Goal: Information Seeking & Learning: Learn about a topic

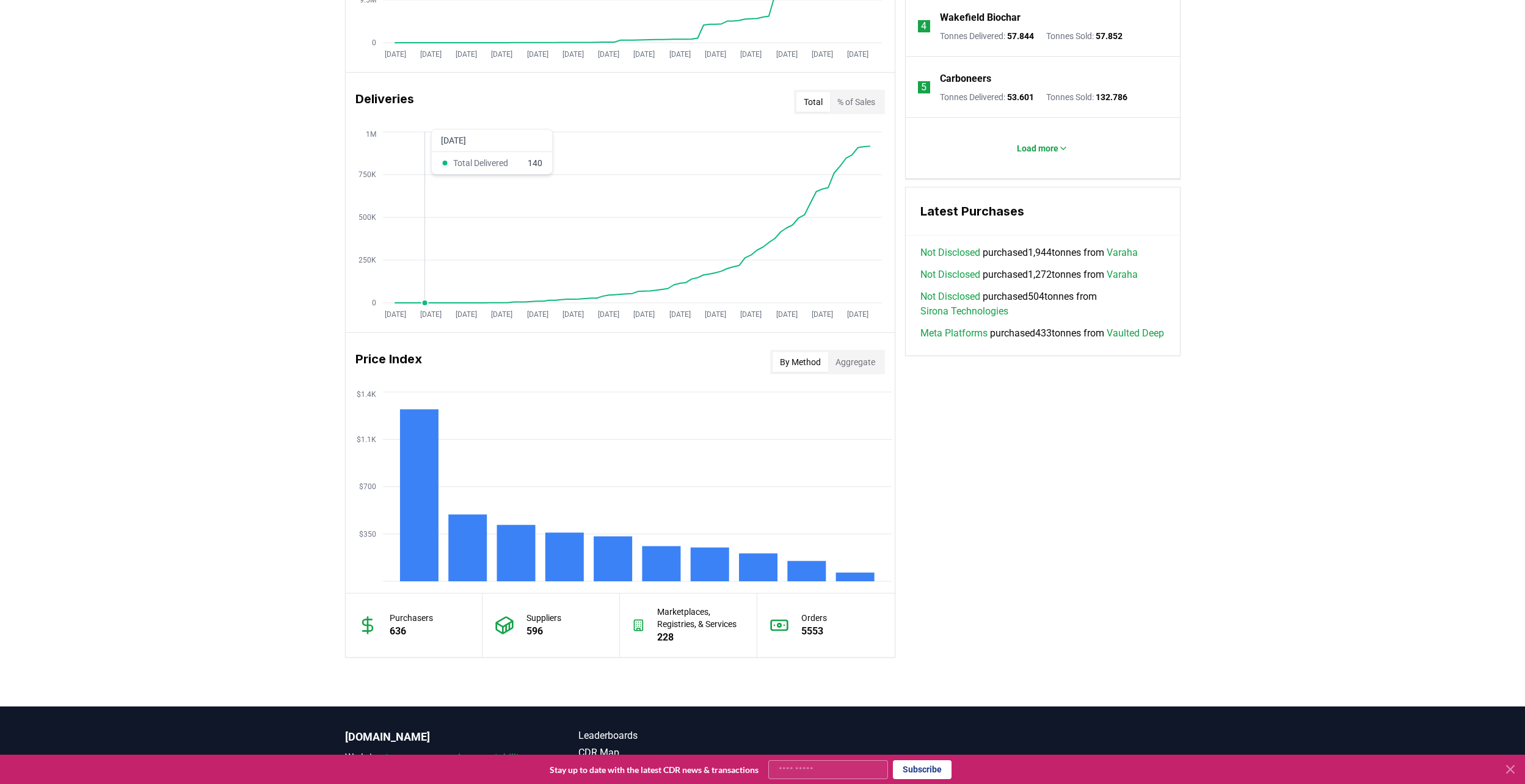
scroll to position [480, 0]
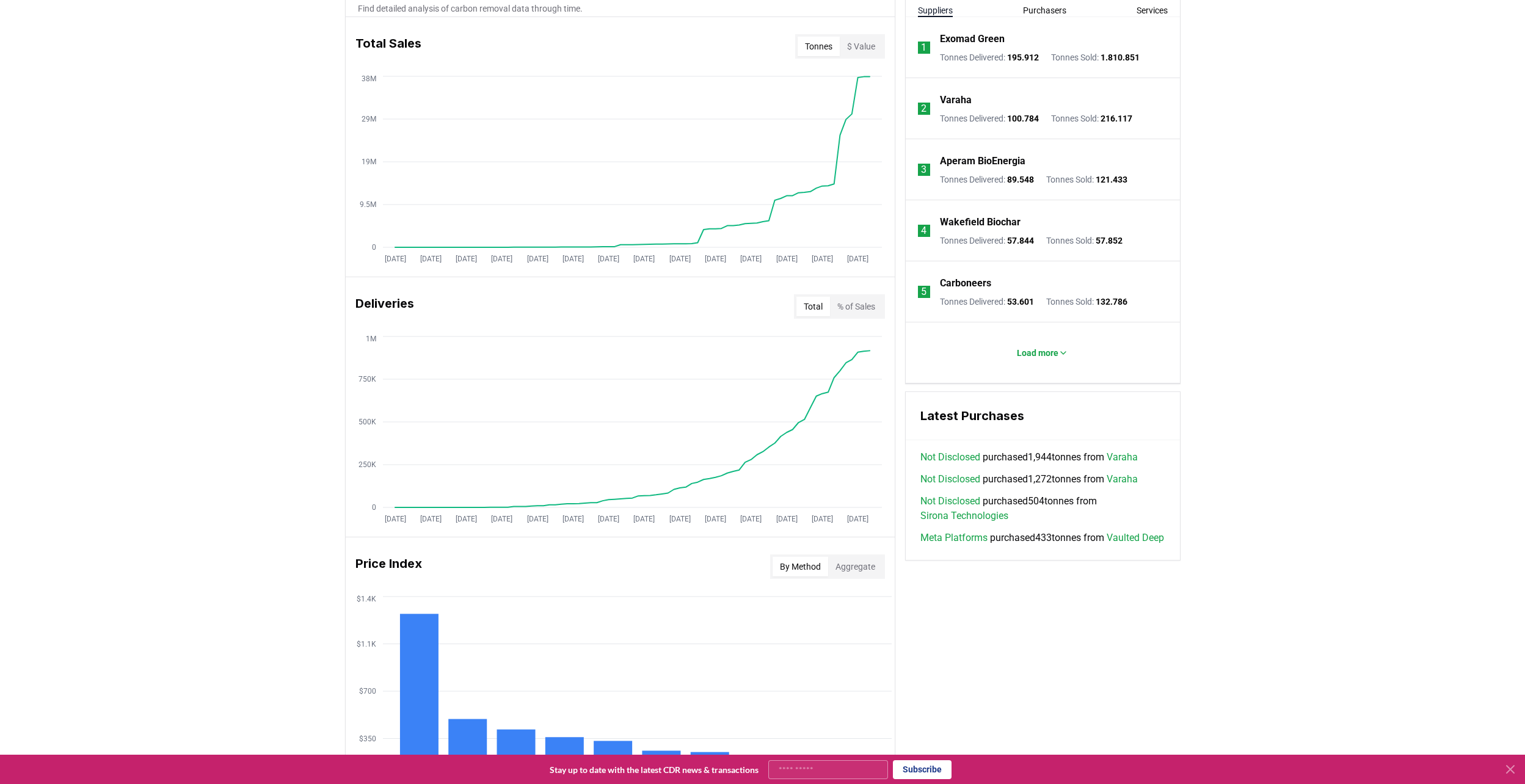
click at [855, 304] on button "% of Sales" at bounding box center [857, 306] width 52 height 20
click at [805, 315] on button "Total" at bounding box center [813, 306] width 34 height 20
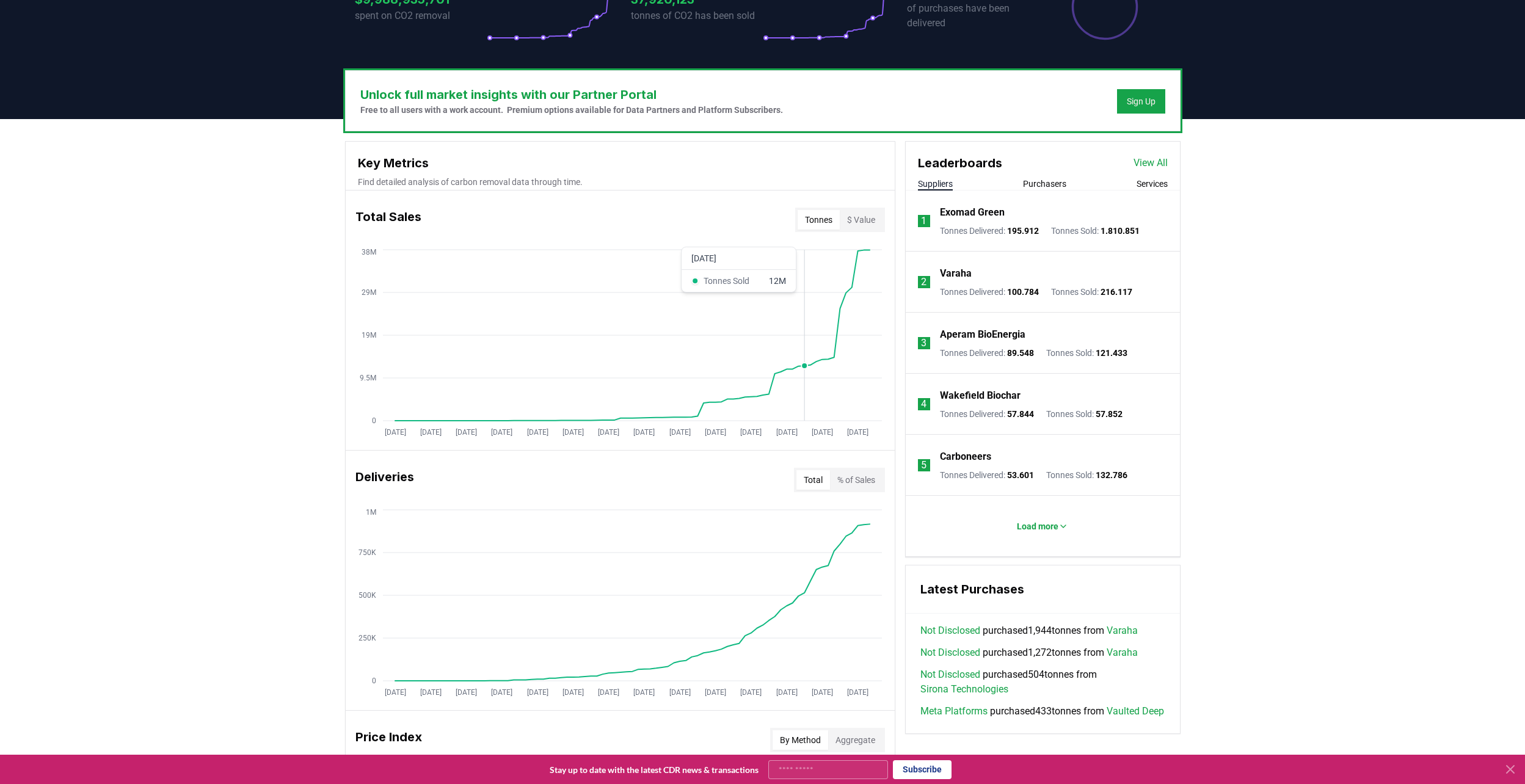
scroll to position [297, 0]
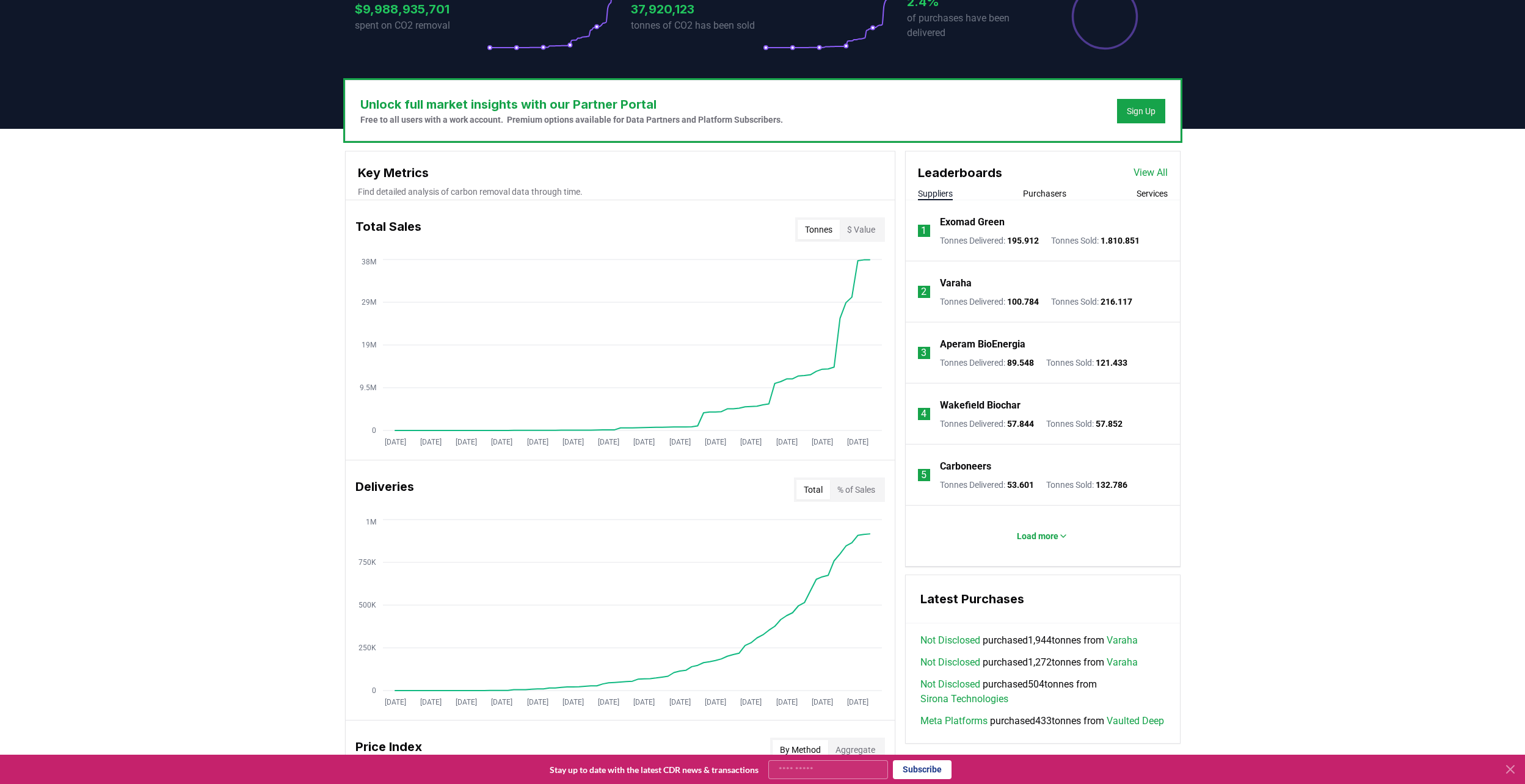
click at [856, 219] on div "Tonnes $ Value" at bounding box center [840, 230] width 90 height 24
click at [857, 228] on button "$ Value" at bounding box center [861, 230] width 43 height 20
click at [809, 225] on button "Tonnes" at bounding box center [819, 230] width 42 height 20
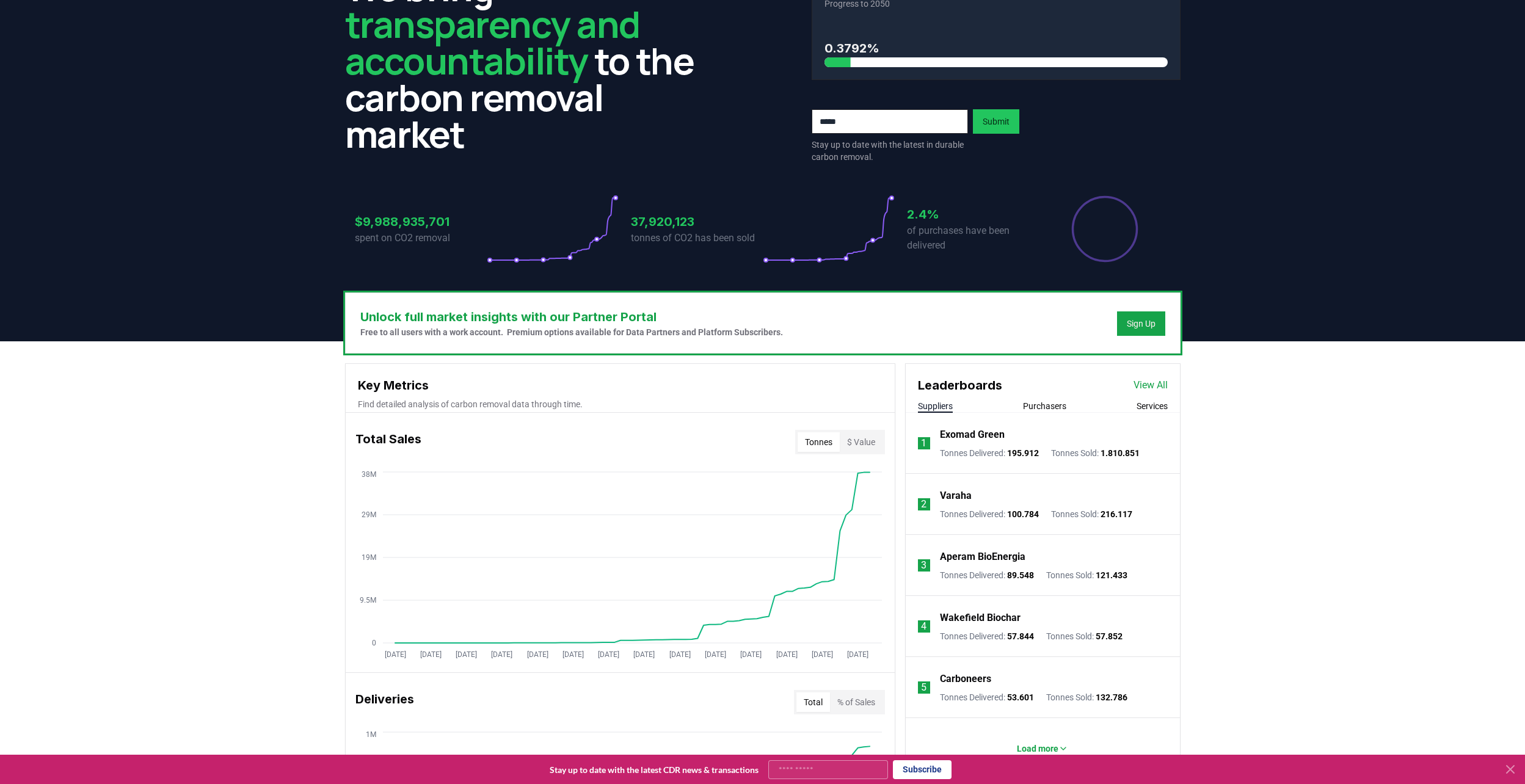
scroll to position [0, 0]
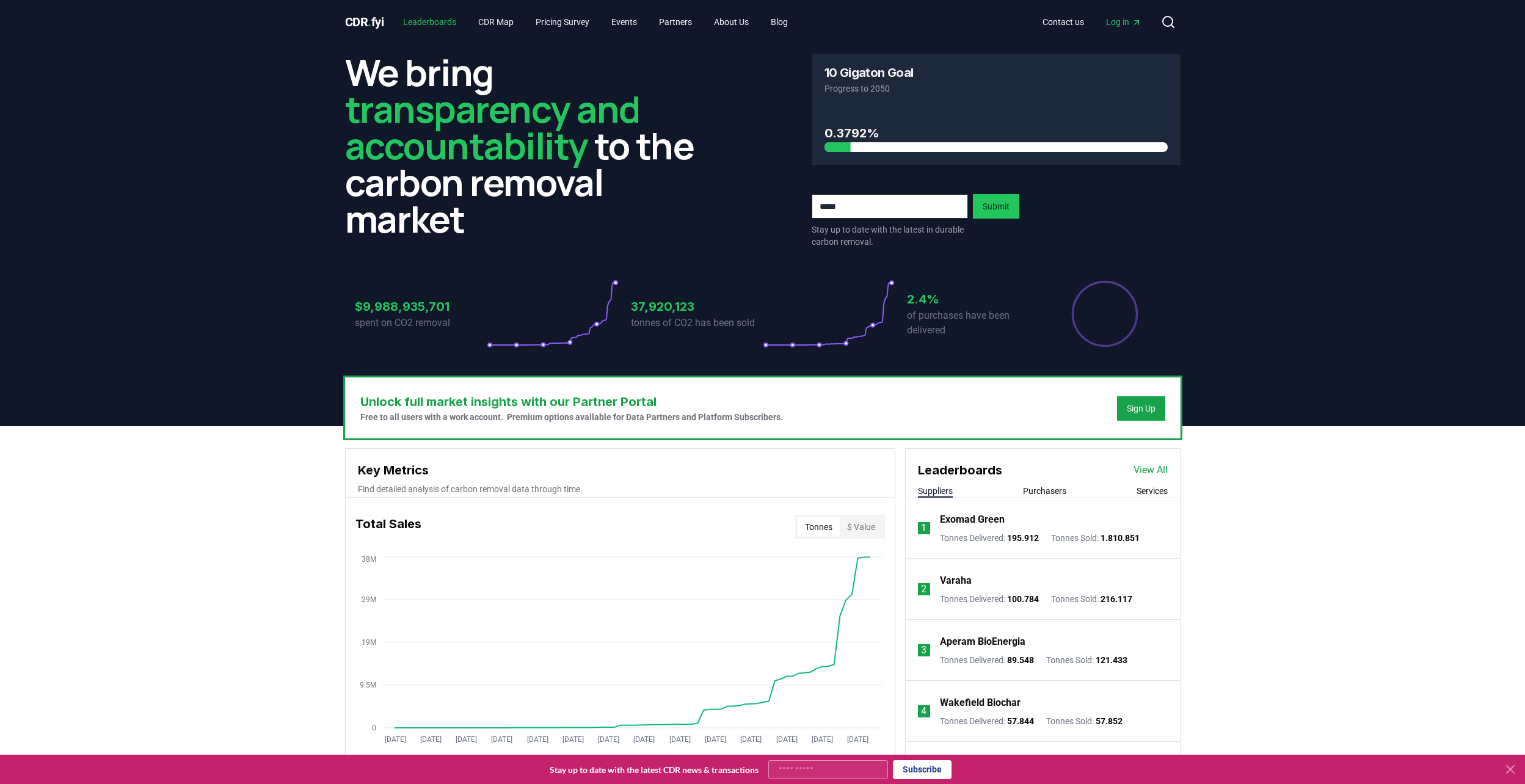
click at [417, 22] on link "Leaderboards" at bounding box center [430, 22] width 73 height 22
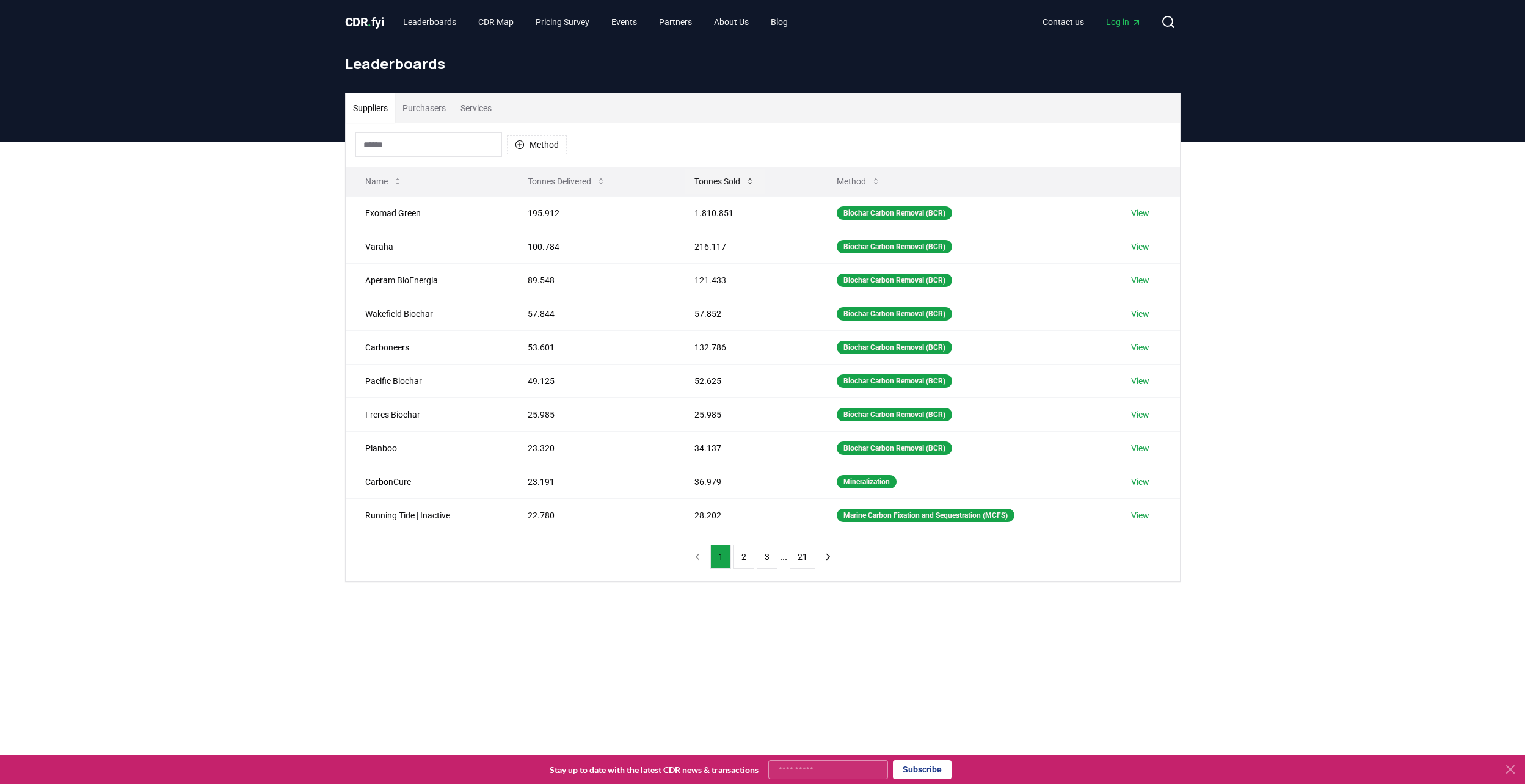
click at [747, 180] on icon at bounding box center [750, 181] width 10 height 10
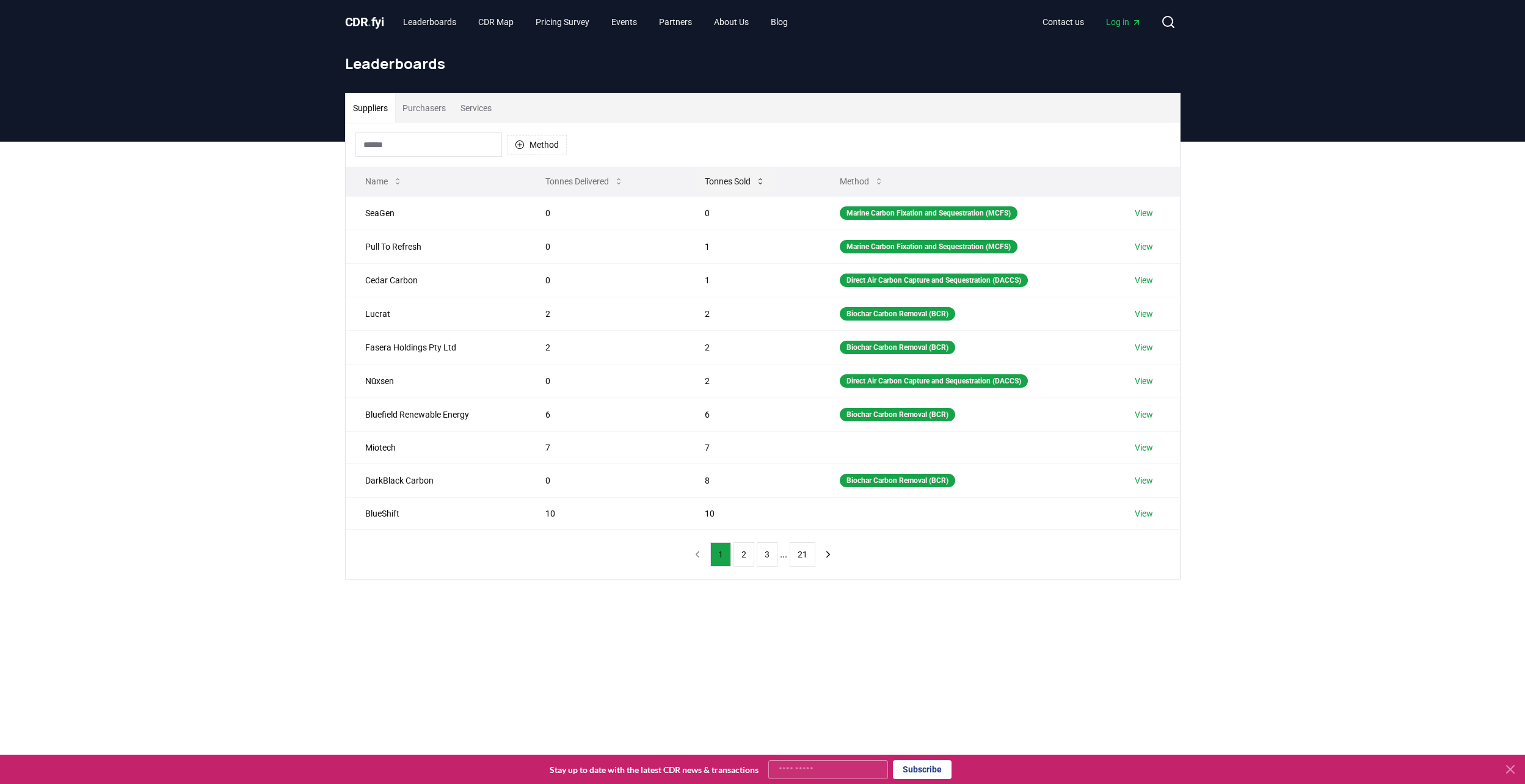
click at [743, 182] on button "Tonnes Sold" at bounding box center [735, 181] width 80 height 24
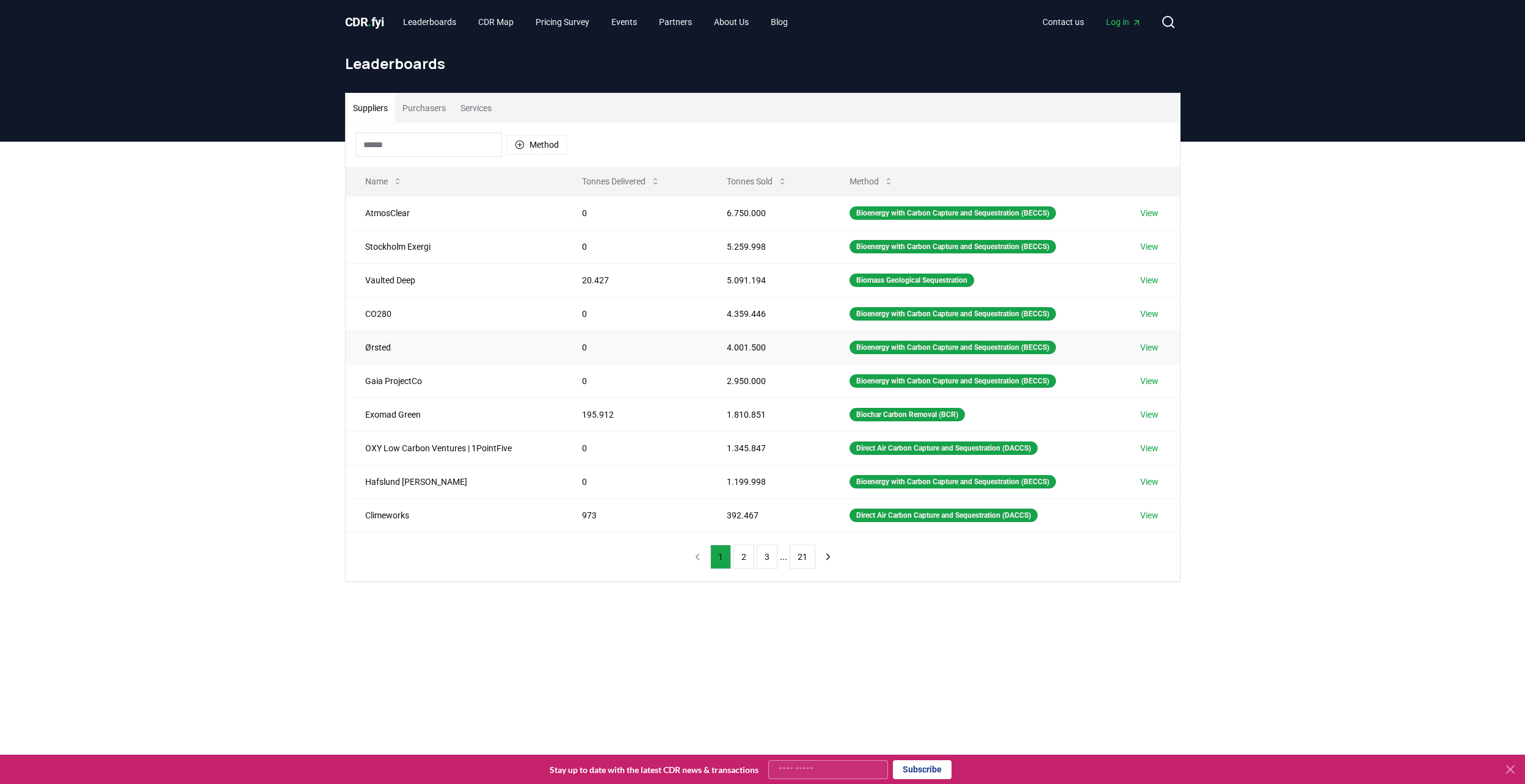
click at [749, 350] on td "4.001.500" at bounding box center [769, 347] width 123 height 34
click at [1151, 347] on link "View" at bounding box center [1150, 347] width 19 height 12
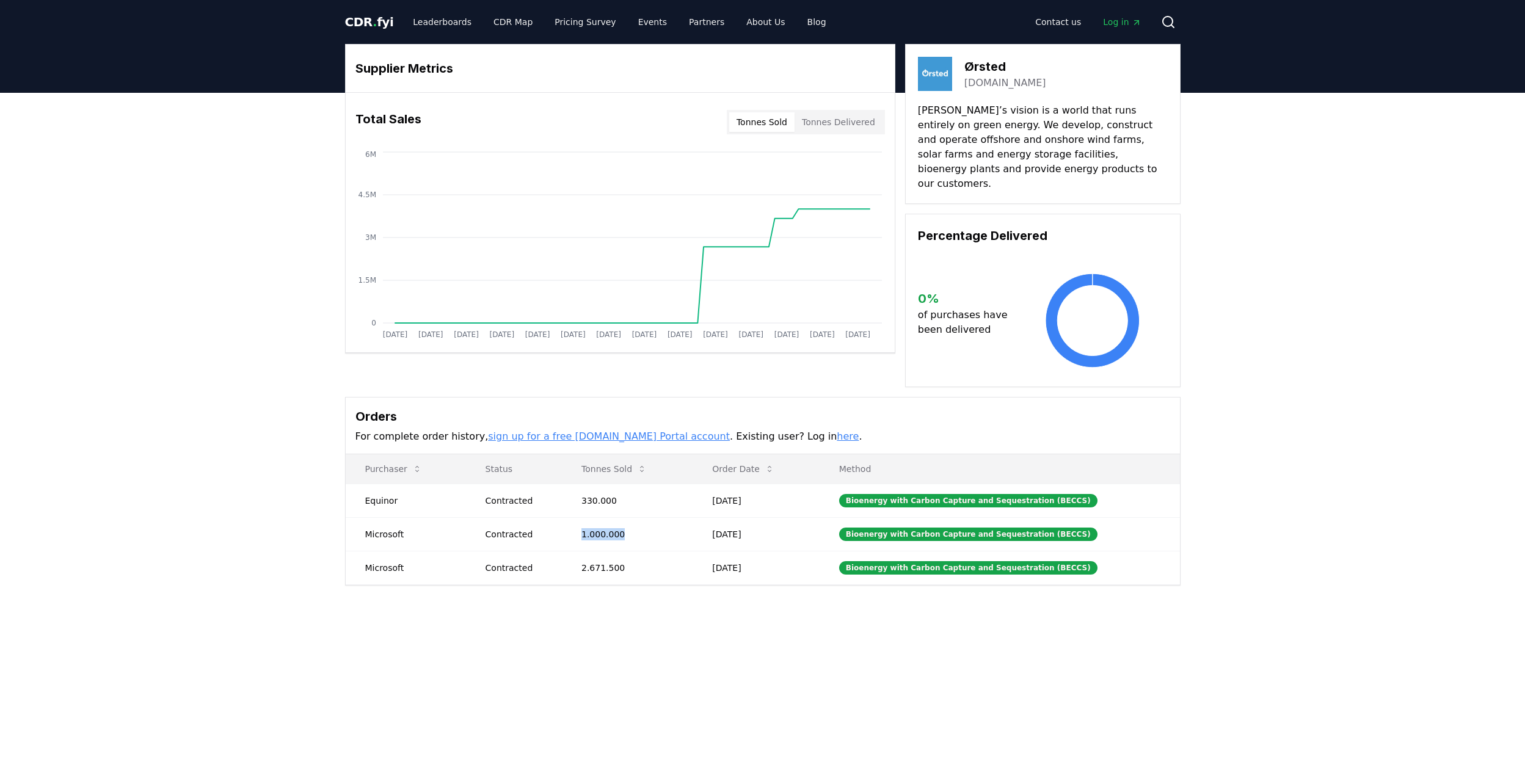
click at [600, 522] on td "1.000.000" at bounding box center [627, 534] width 130 height 34
click at [600, 522] on td "1.000.000" at bounding box center [627, 534] width 130 height 34
drag, startPoint x: 600, startPoint y: 522, endPoint x: 598, endPoint y: 508, distance: 14.1
click at [598, 517] on td "1.000.000" at bounding box center [627, 534] width 130 height 34
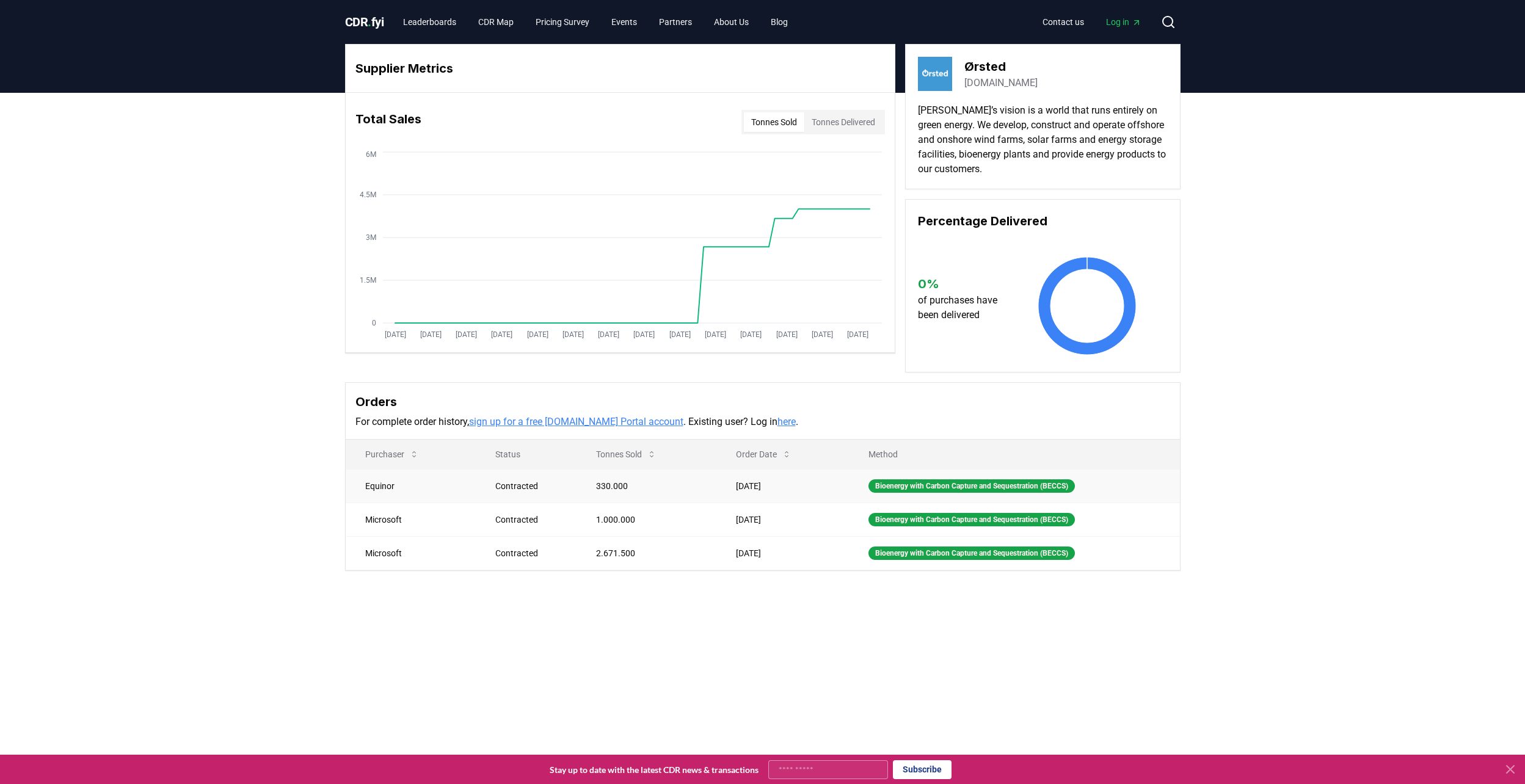
click at [596, 498] on td "330.000" at bounding box center [646, 485] width 140 height 34
